Goal: Check status: Check status

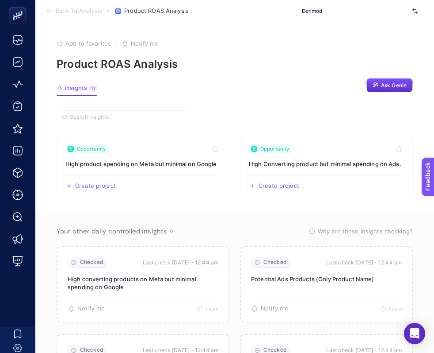
click at [396, 18] on section "Back To Analysis / Product ROAS Analysis Derimod" at bounding box center [234, 11] width 399 height 22
click at [396, 13] on span "Derimod" at bounding box center [355, 11] width 107 height 7
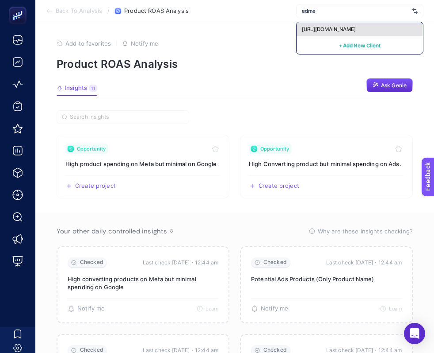
type input "edme"
click at [375, 25] on div "[URL][DOMAIN_NAME]" at bounding box center [360, 29] width 127 height 14
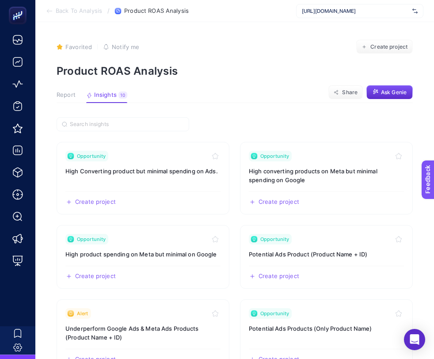
click at [64, 92] on span "Report" at bounding box center [66, 95] width 19 height 7
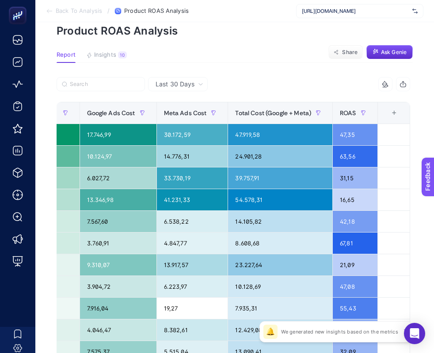
scroll to position [0, 4]
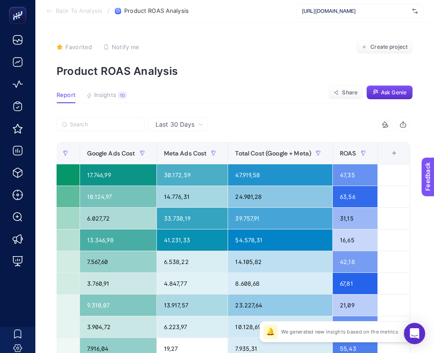
click at [180, 118] on div "Last 30 Days" at bounding box center [178, 124] width 60 height 14
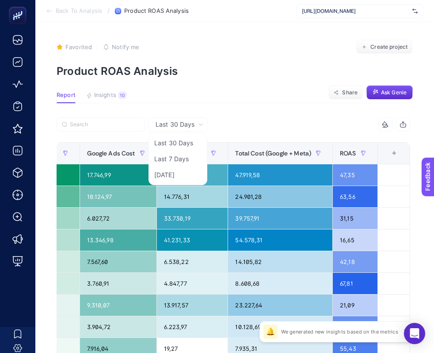
click at [182, 125] on span "Last 30 Days" at bounding box center [175, 124] width 39 height 9
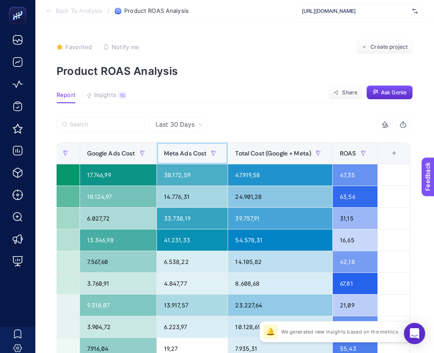
click at [182, 157] on span "Meta Ads Cost" at bounding box center [185, 153] width 43 height 7
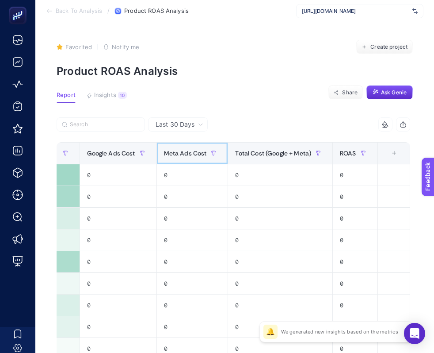
click at [187, 146] on div "Meta Ads Cost" at bounding box center [192, 153] width 57 height 14
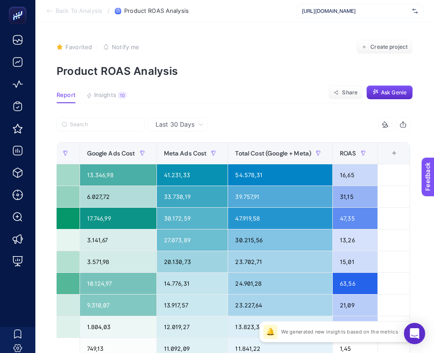
click at [184, 127] on span "Last 30 Days" at bounding box center [175, 124] width 39 height 9
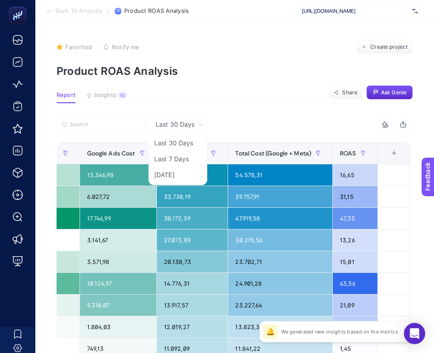
click at [176, 121] on span "Last 30 Days" at bounding box center [175, 124] width 39 height 9
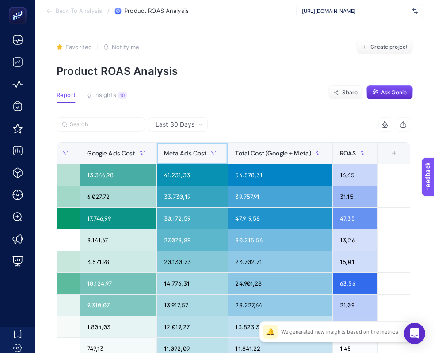
click at [176, 161] on th "Meta Ads Cost" at bounding box center [193, 153] width 72 height 22
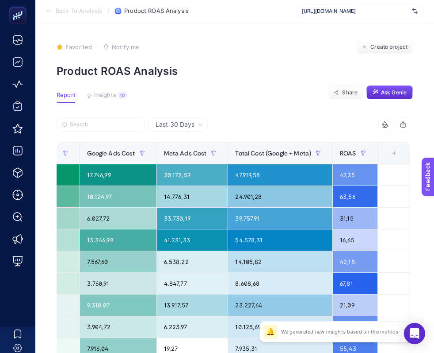
click at [177, 125] on span "Last 30 Days" at bounding box center [175, 124] width 39 height 9
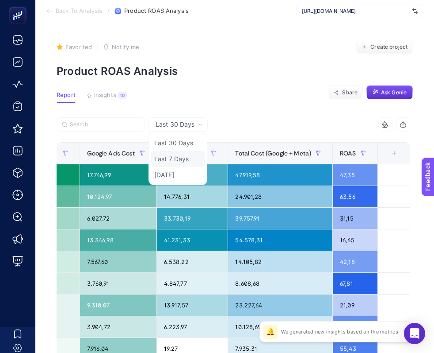
click at [177, 153] on li "Last 7 Days" at bounding box center [178, 159] width 54 height 16
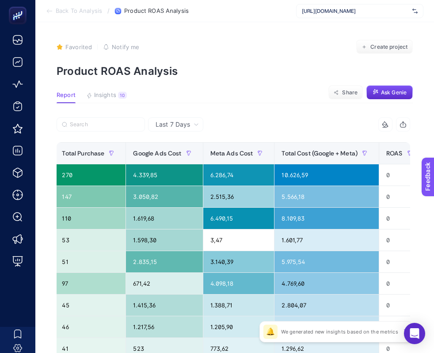
scroll to position [0, 405]
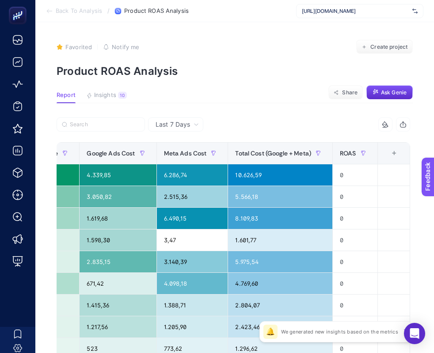
click at [181, 125] on span "Last 7 Days" at bounding box center [173, 124] width 35 height 9
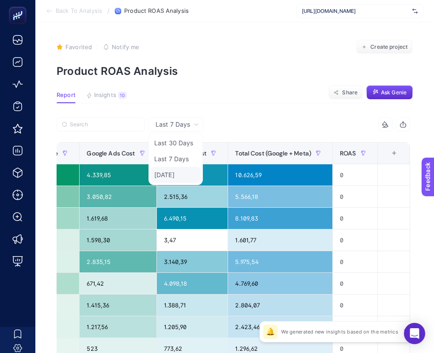
click at [178, 178] on li "[DATE]" at bounding box center [176, 175] width 50 height 16
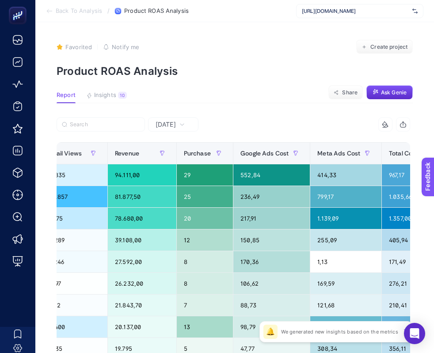
scroll to position [0, 381]
